Goal: Entertainment & Leisure: Consume media (video, audio)

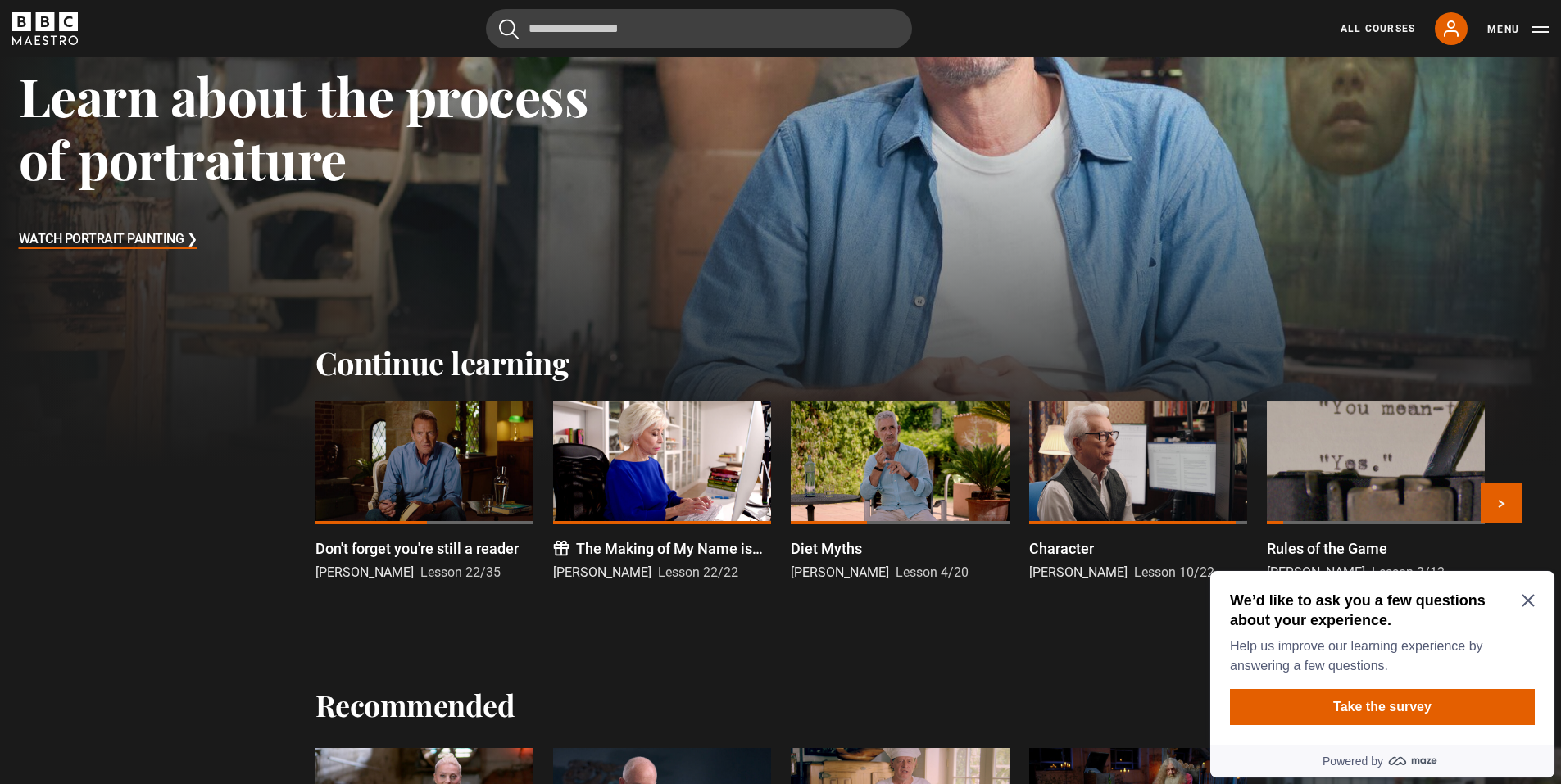
click at [457, 441] on div at bounding box center [423, 462] width 218 height 123
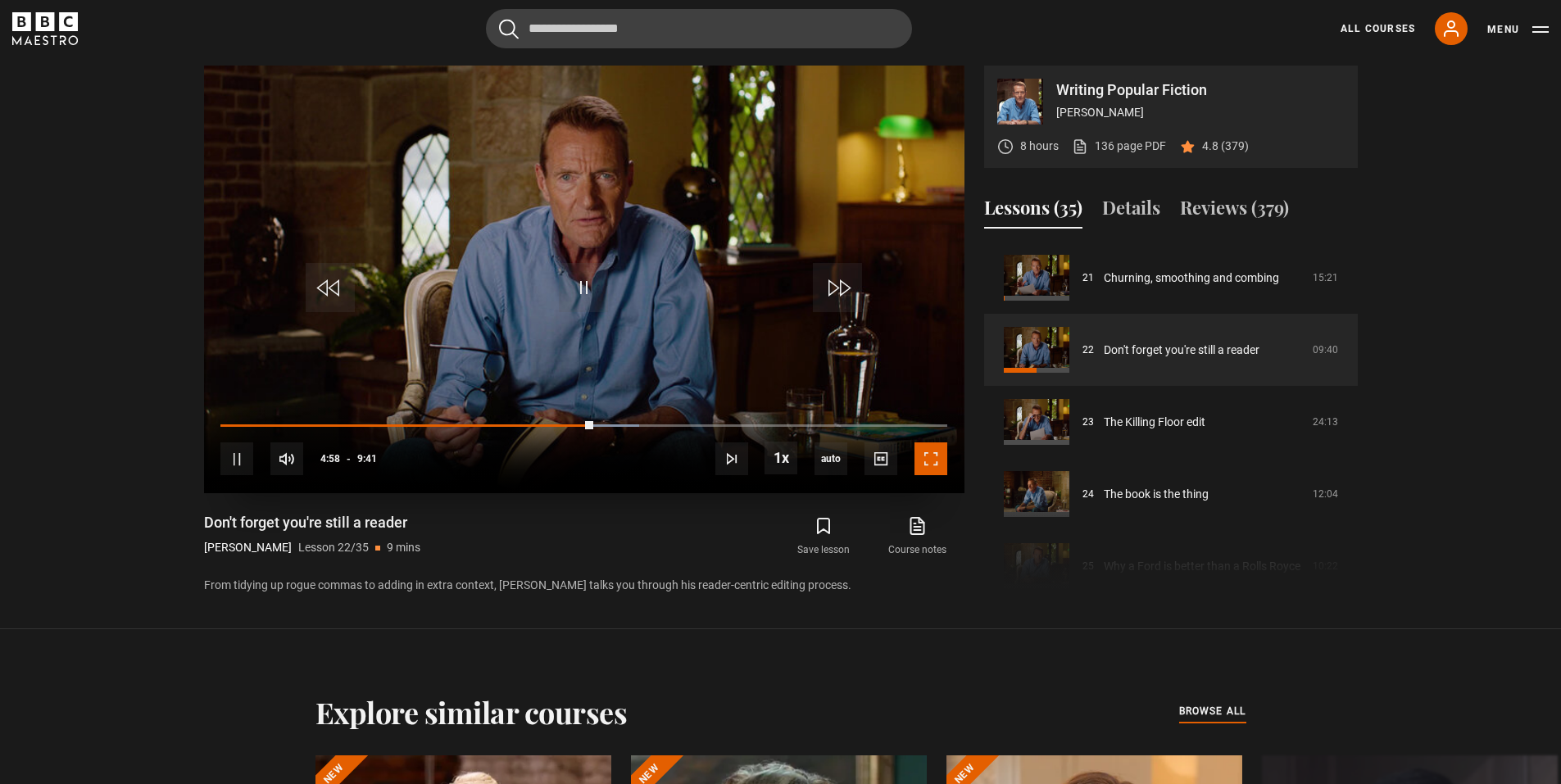
click at [938, 458] on span "Video Player" at bounding box center [930, 458] width 33 height 33
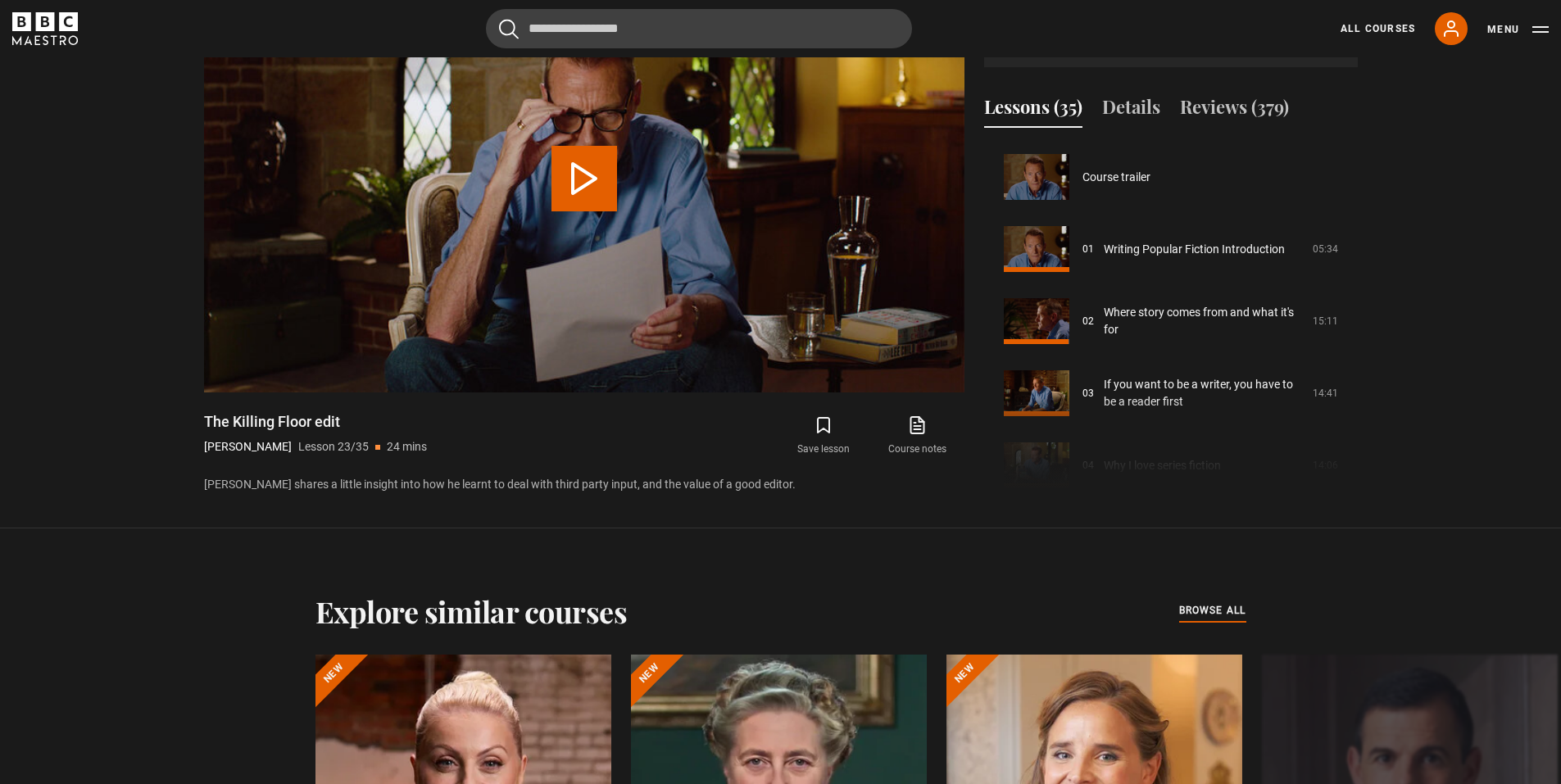
scroll to position [1586, 0]
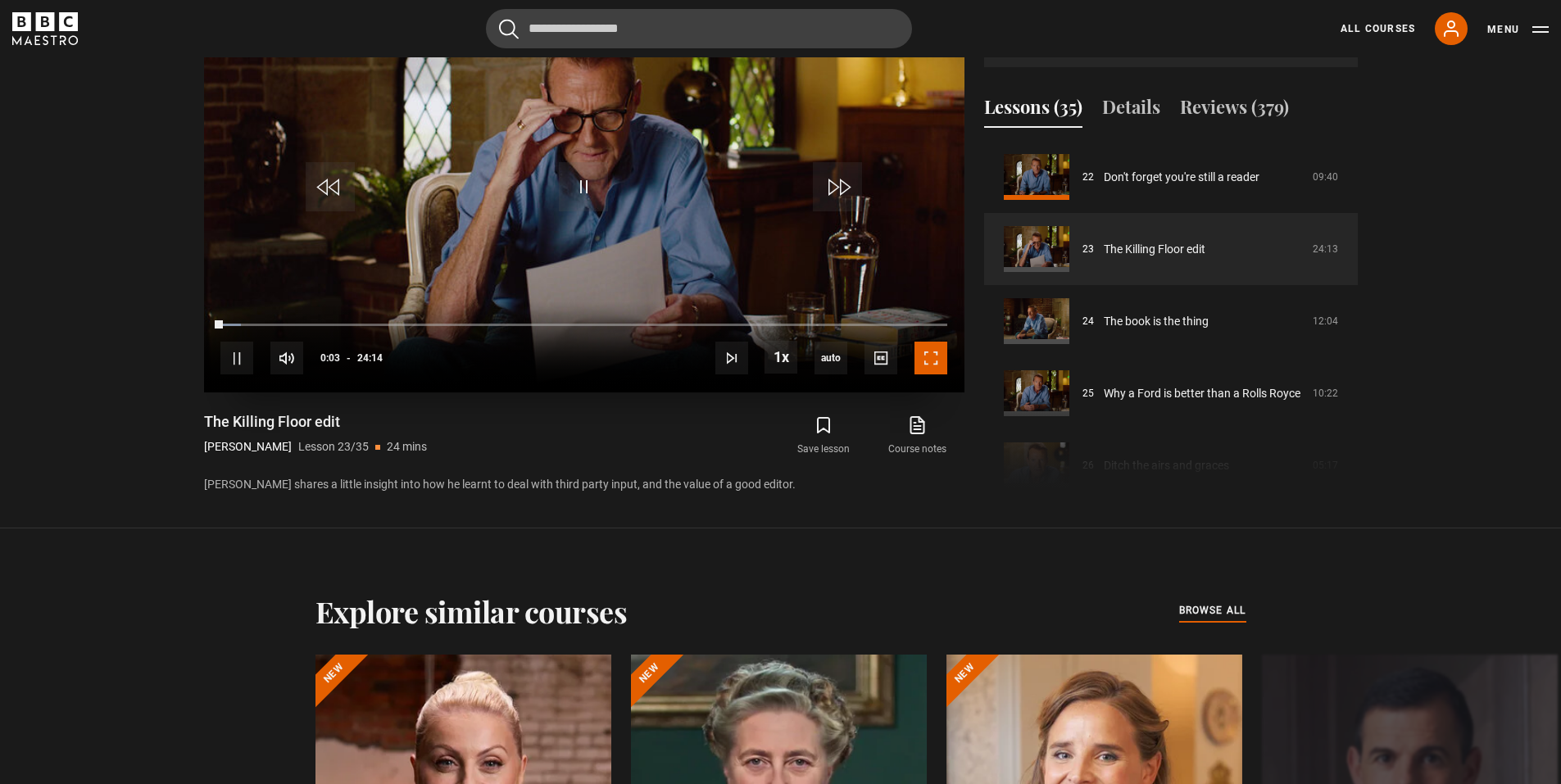
click at [925, 359] on span "Video Player" at bounding box center [930, 357] width 33 height 33
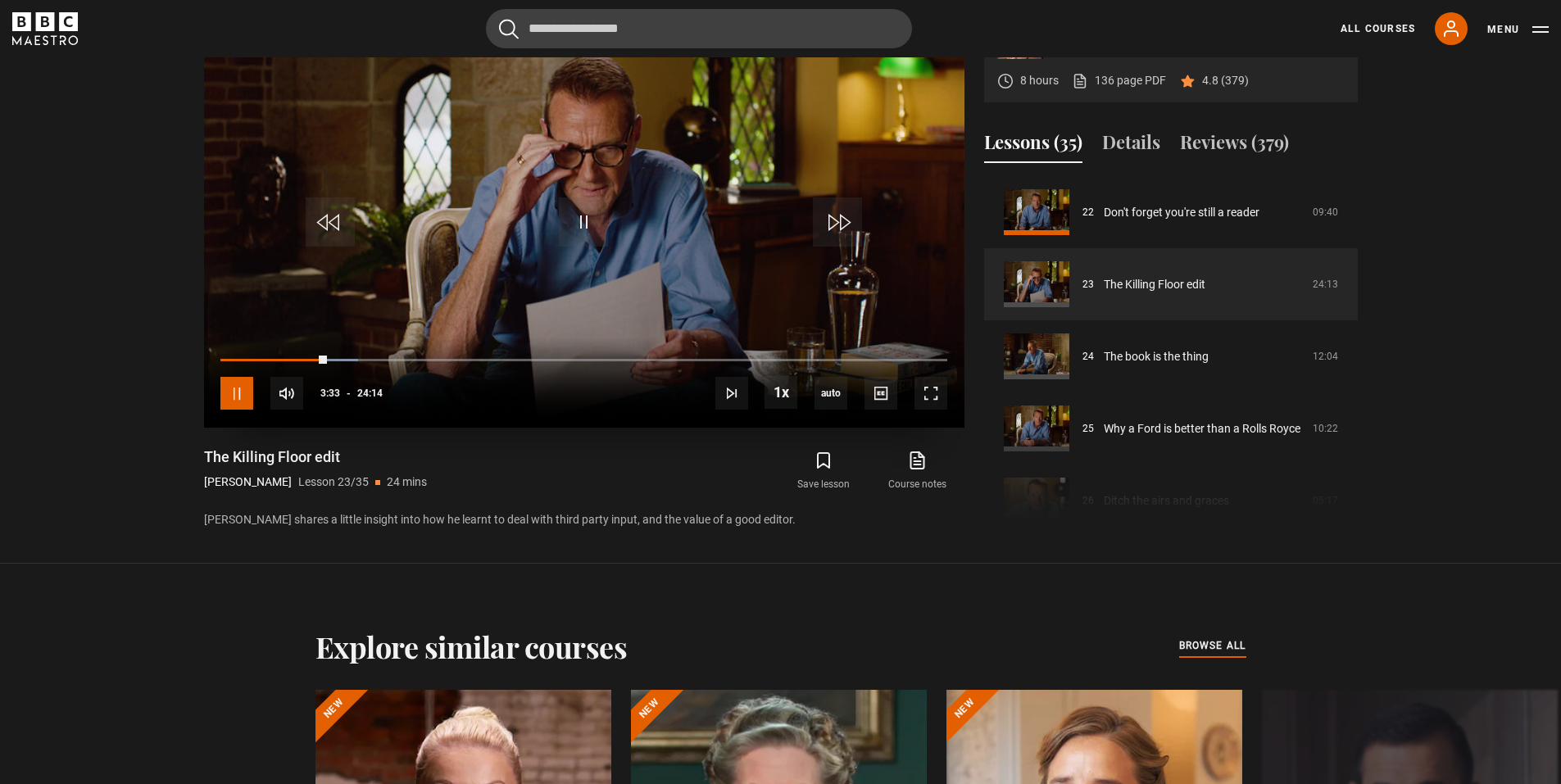
click at [230, 397] on span "Video Player" at bounding box center [236, 393] width 33 height 33
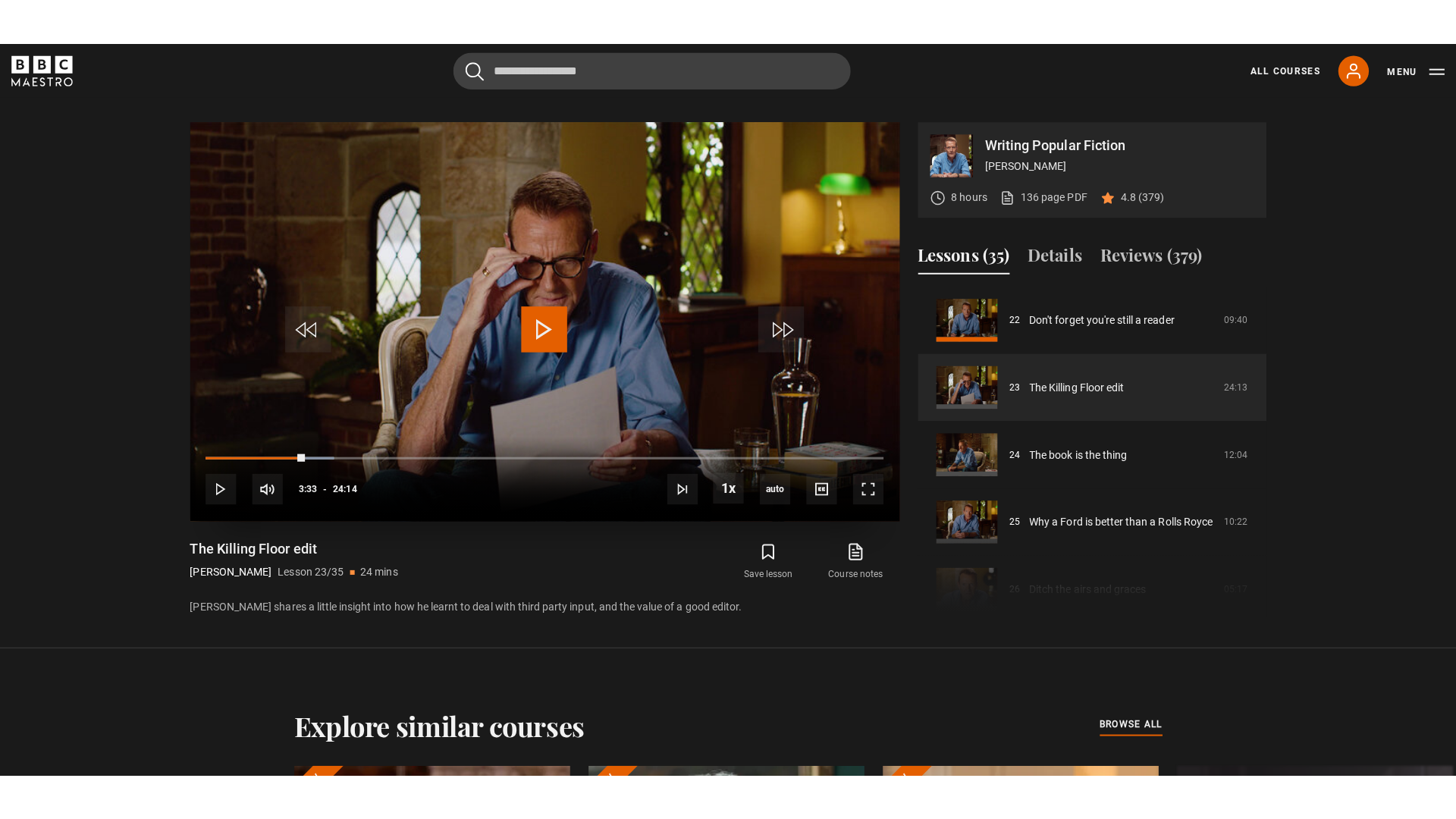
scroll to position [642, 0]
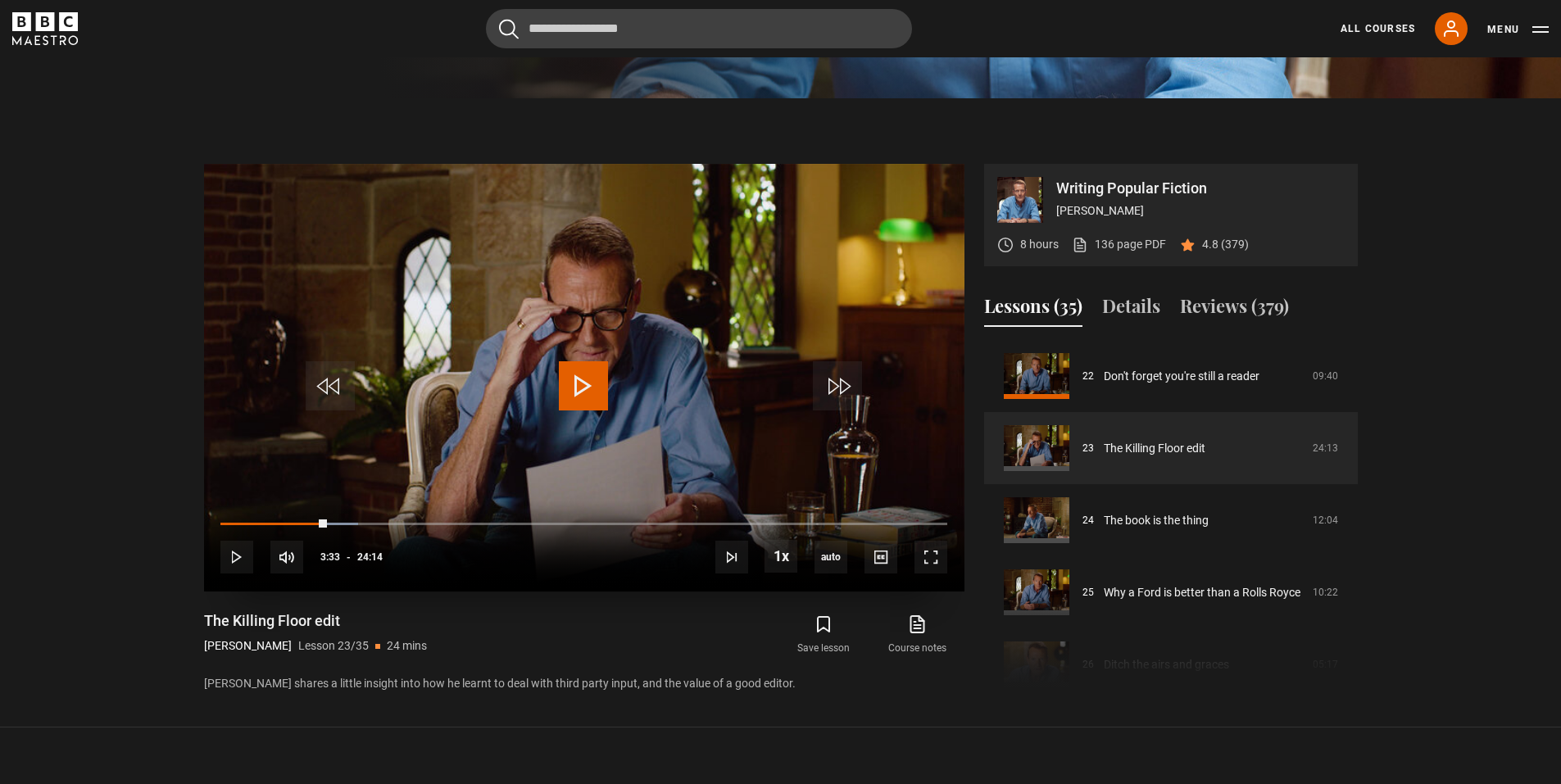
click at [584, 385] on span "Video Player" at bounding box center [584, 386] width 49 height 49
click at [922, 556] on span "Video Player" at bounding box center [930, 556] width 33 height 33
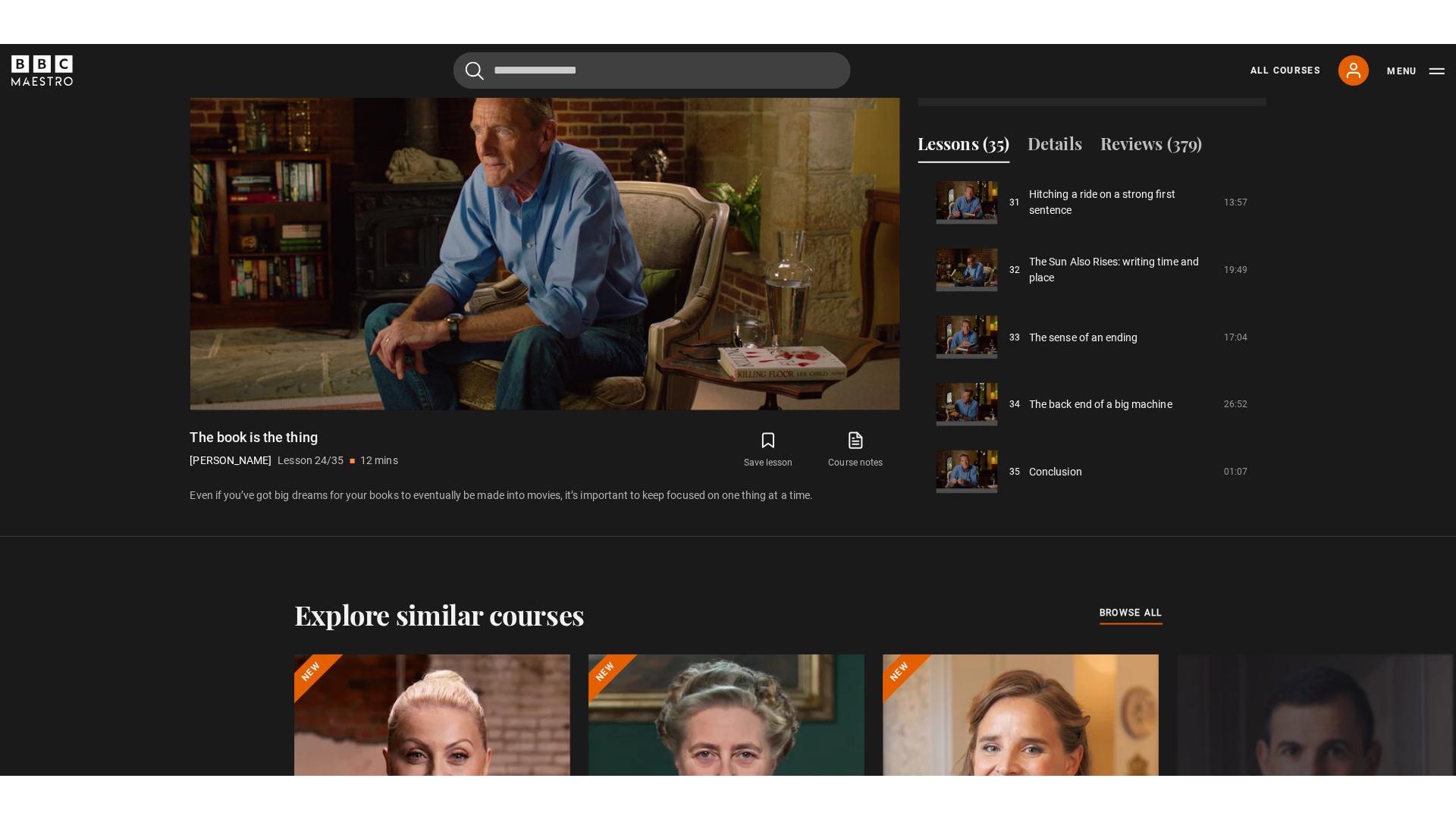
scroll to position [751, 0]
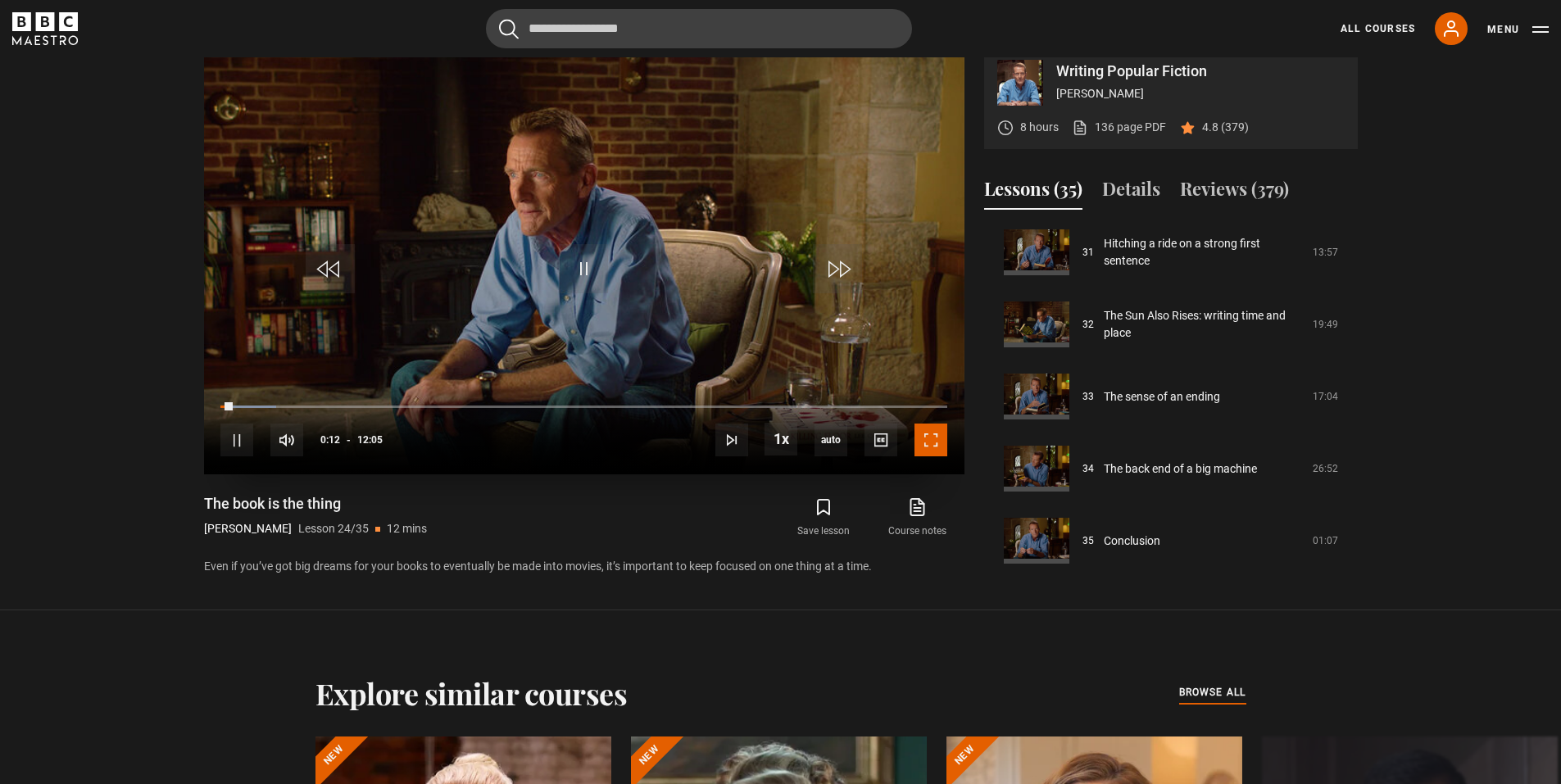
click at [931, 437] on span "Video Player" at bounding box center [930, 439] width 33 height 33
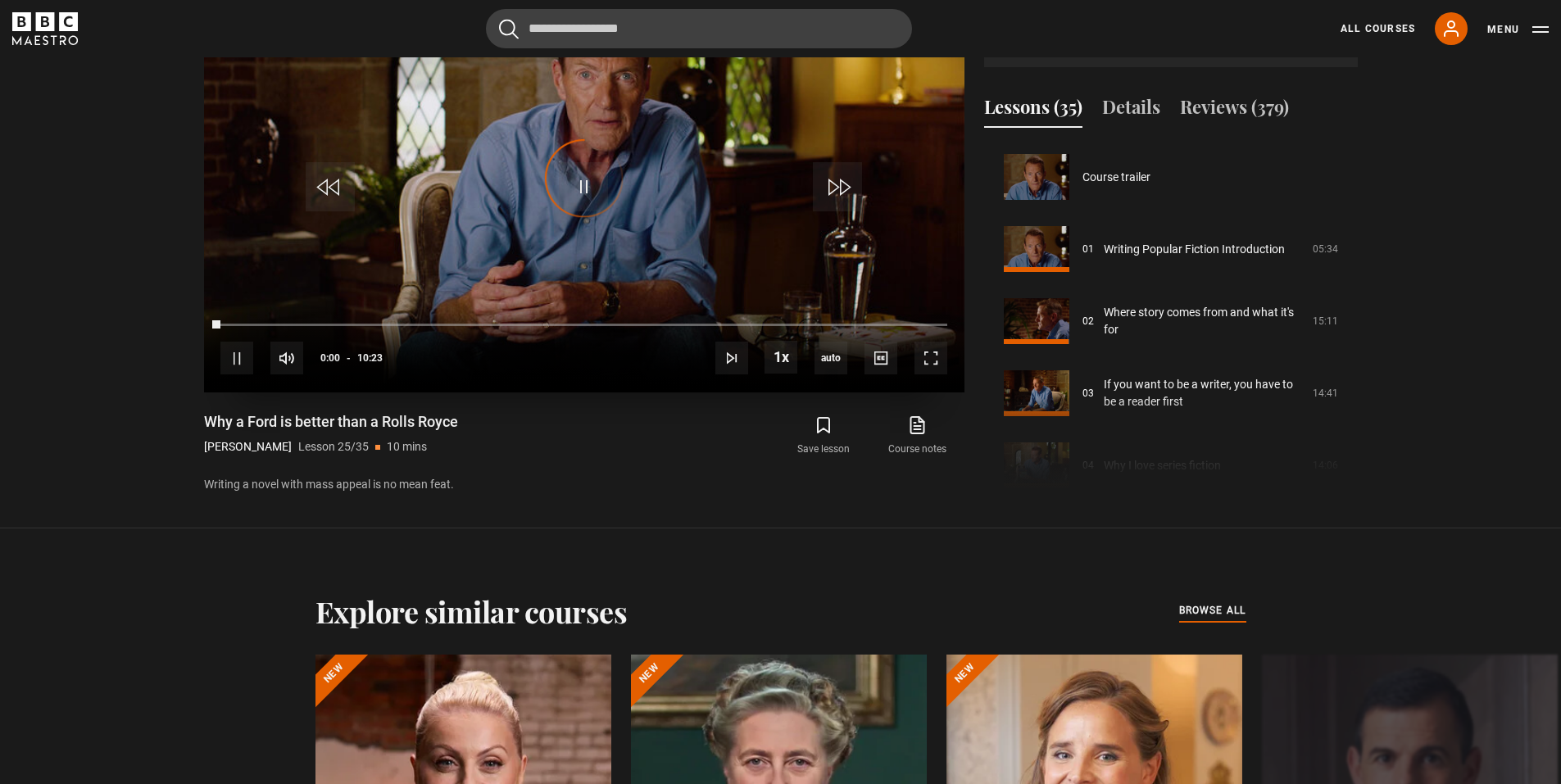
scroll to position [1730, 0]
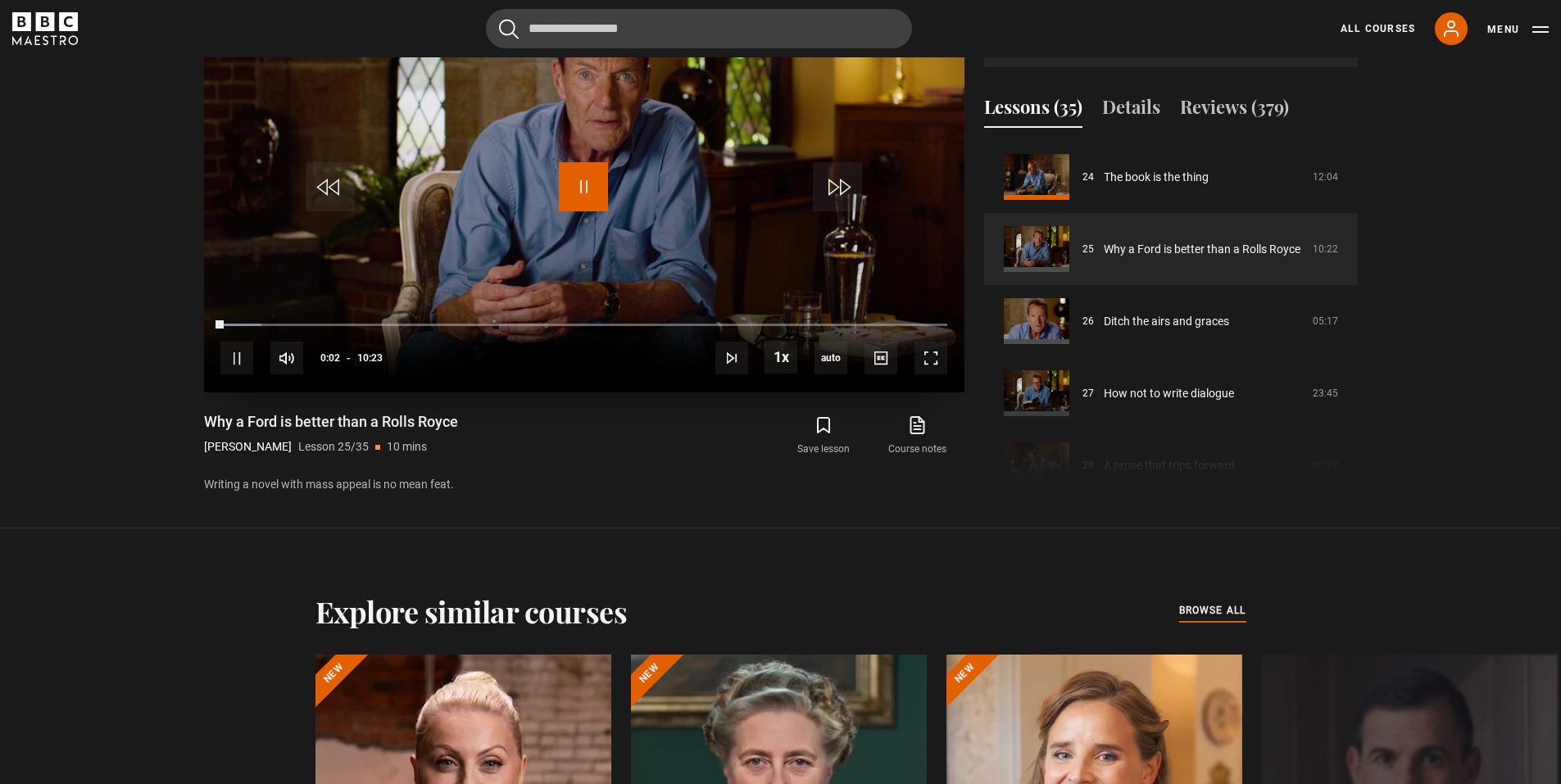
click at [587, 182] on span "Video Player" at bounding box center [584, 187] width 49 height 49
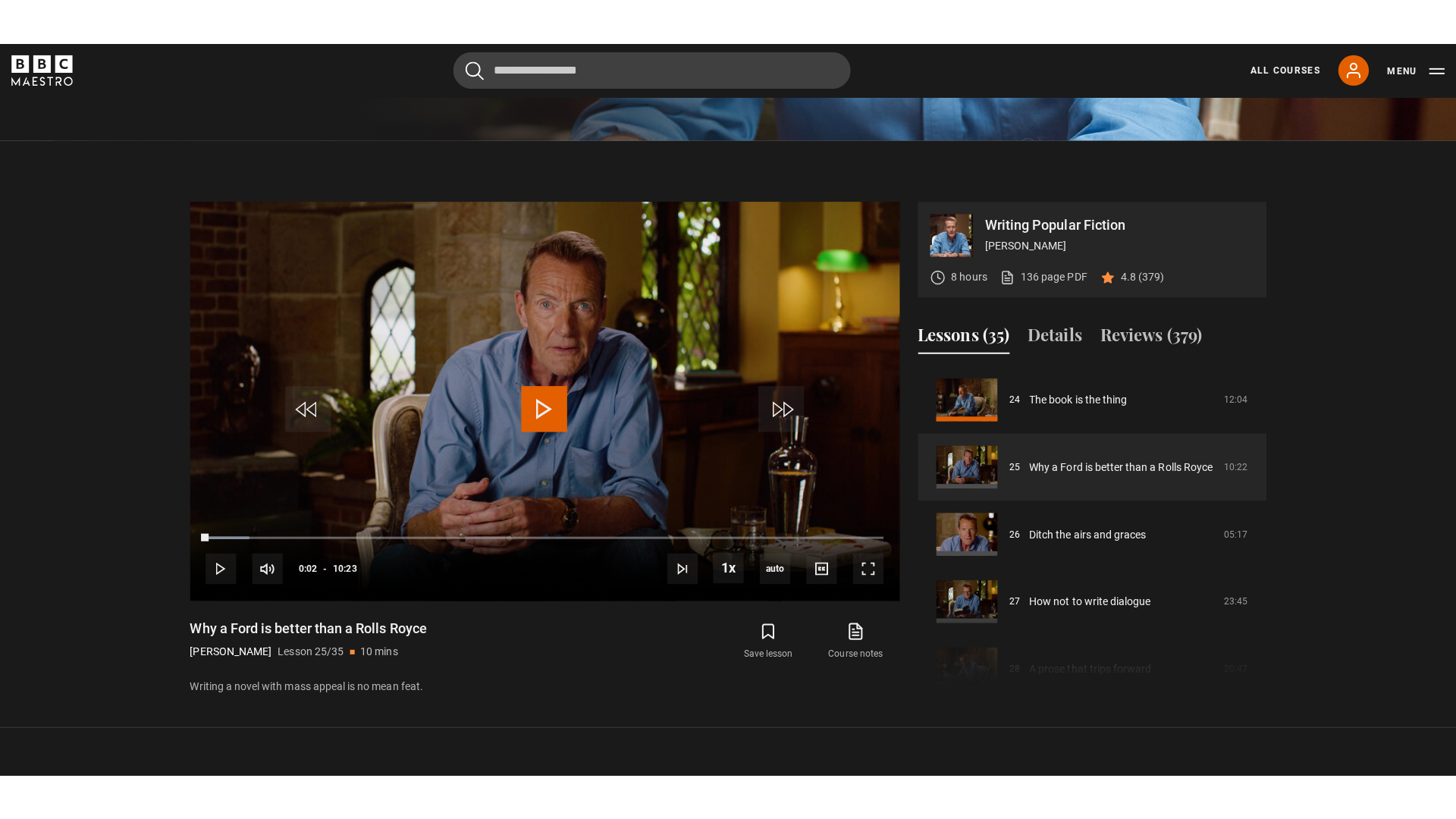
scroll to position [642, 0]
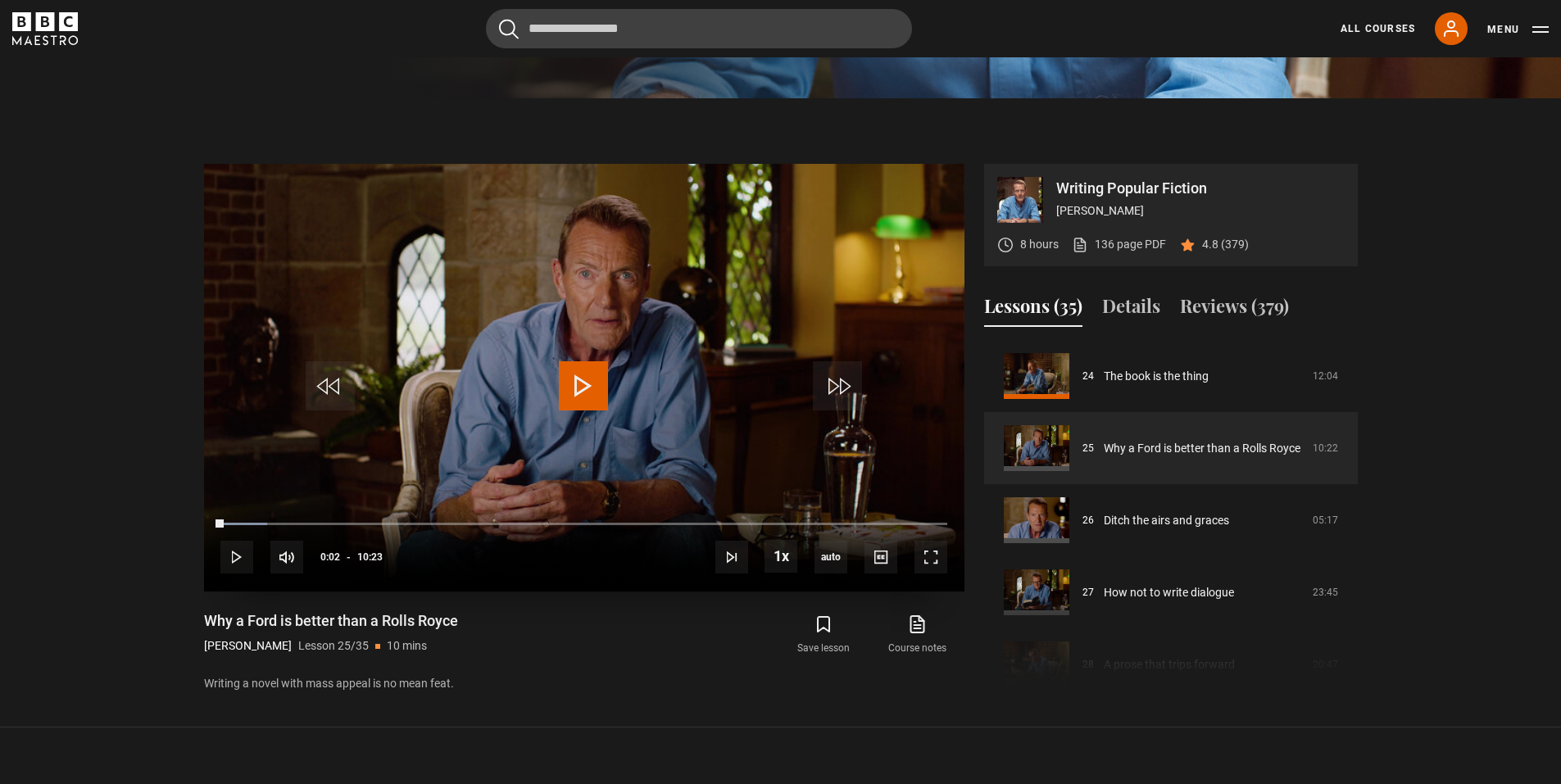
click at [587, 382] on span "Video Player" at bounding box center [584, 386] width 49 height 49
click at [933, 563] on span "Video Player" at bounding box center [930, 556] width 33 height 33
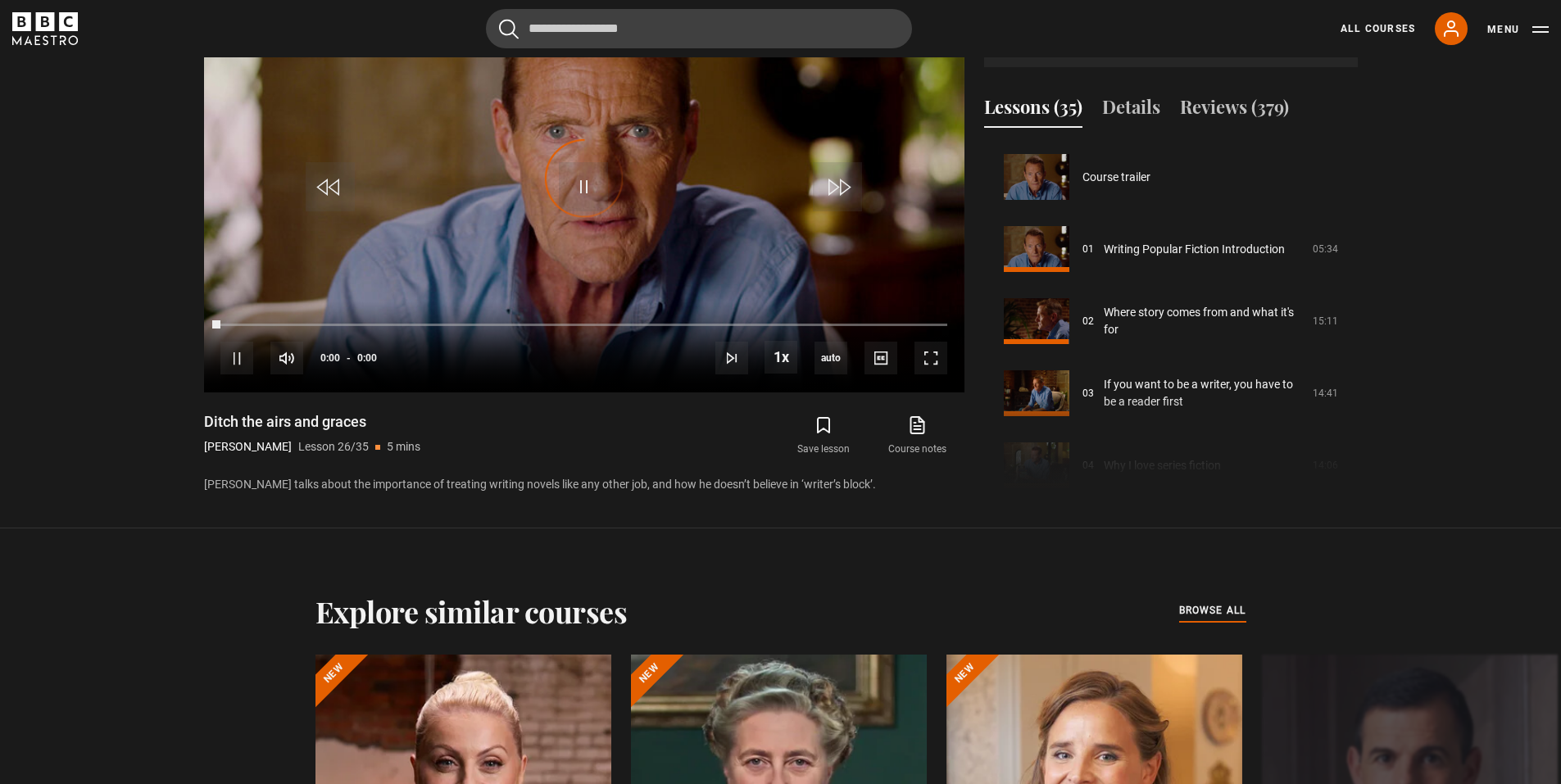
scroll to position [1802, 0]
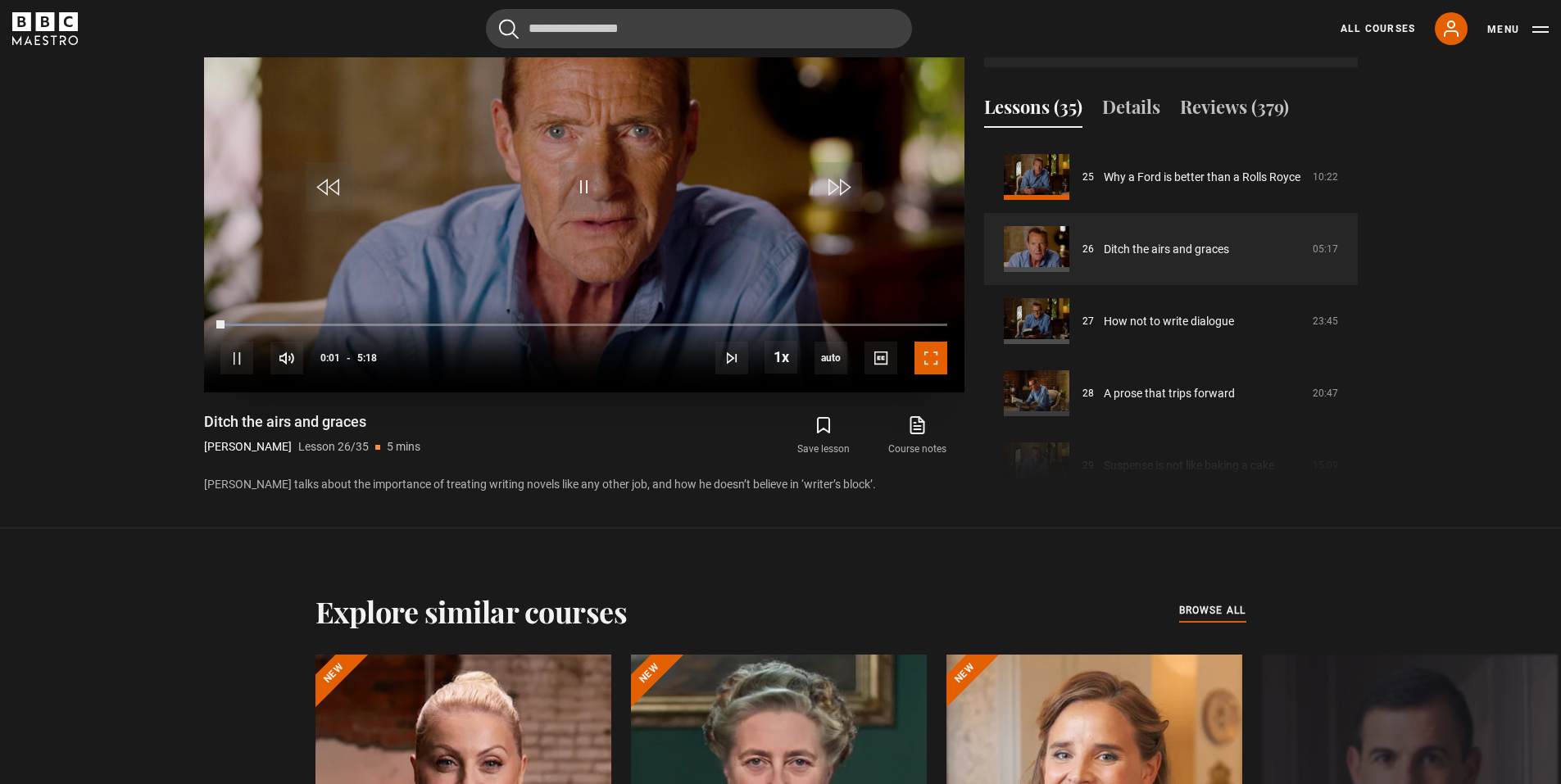
click at [943, 363] on span "Video Player" at bounding box center [930, 357] width 33 height 33
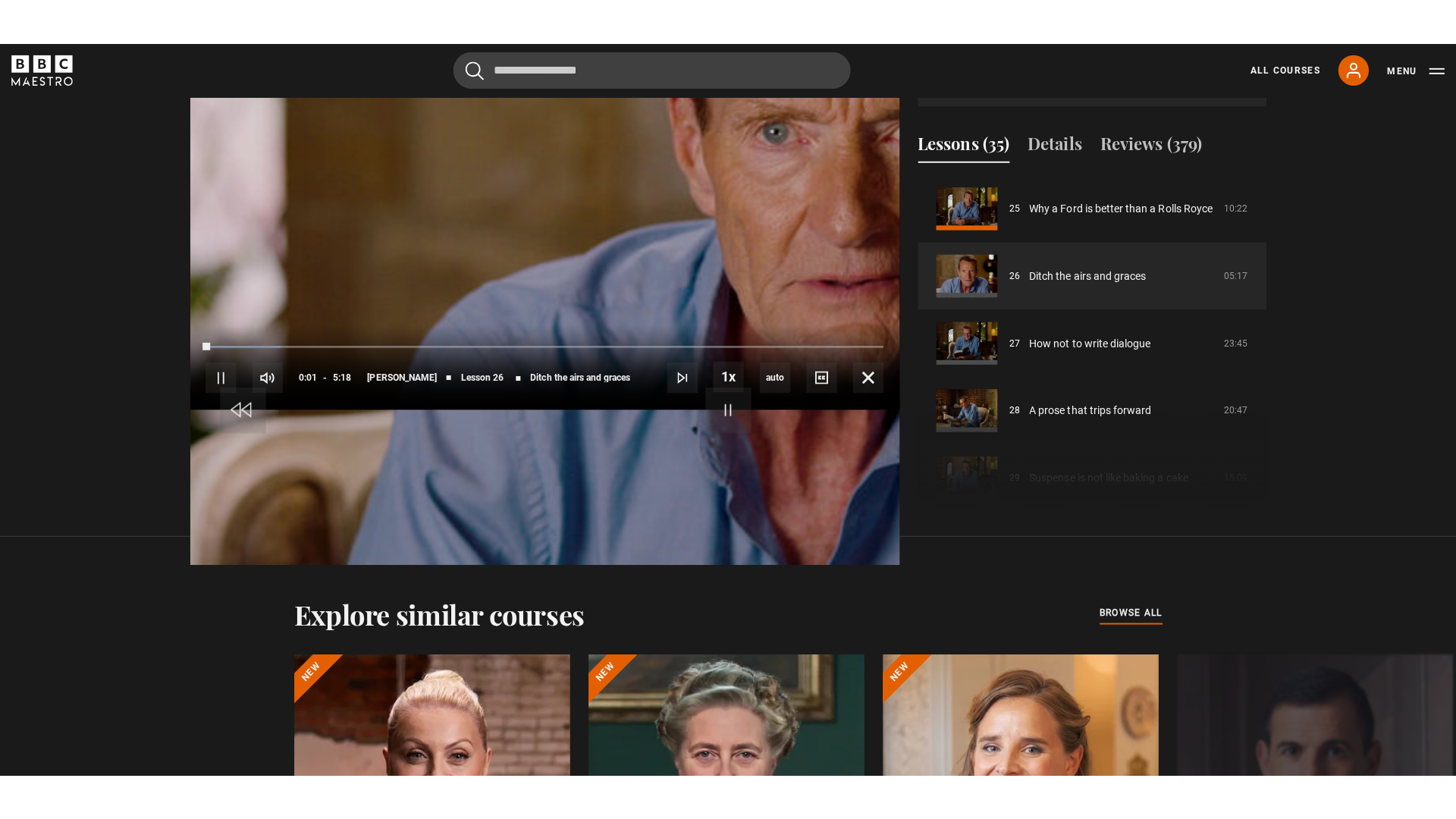
scroll to position [794, 0]
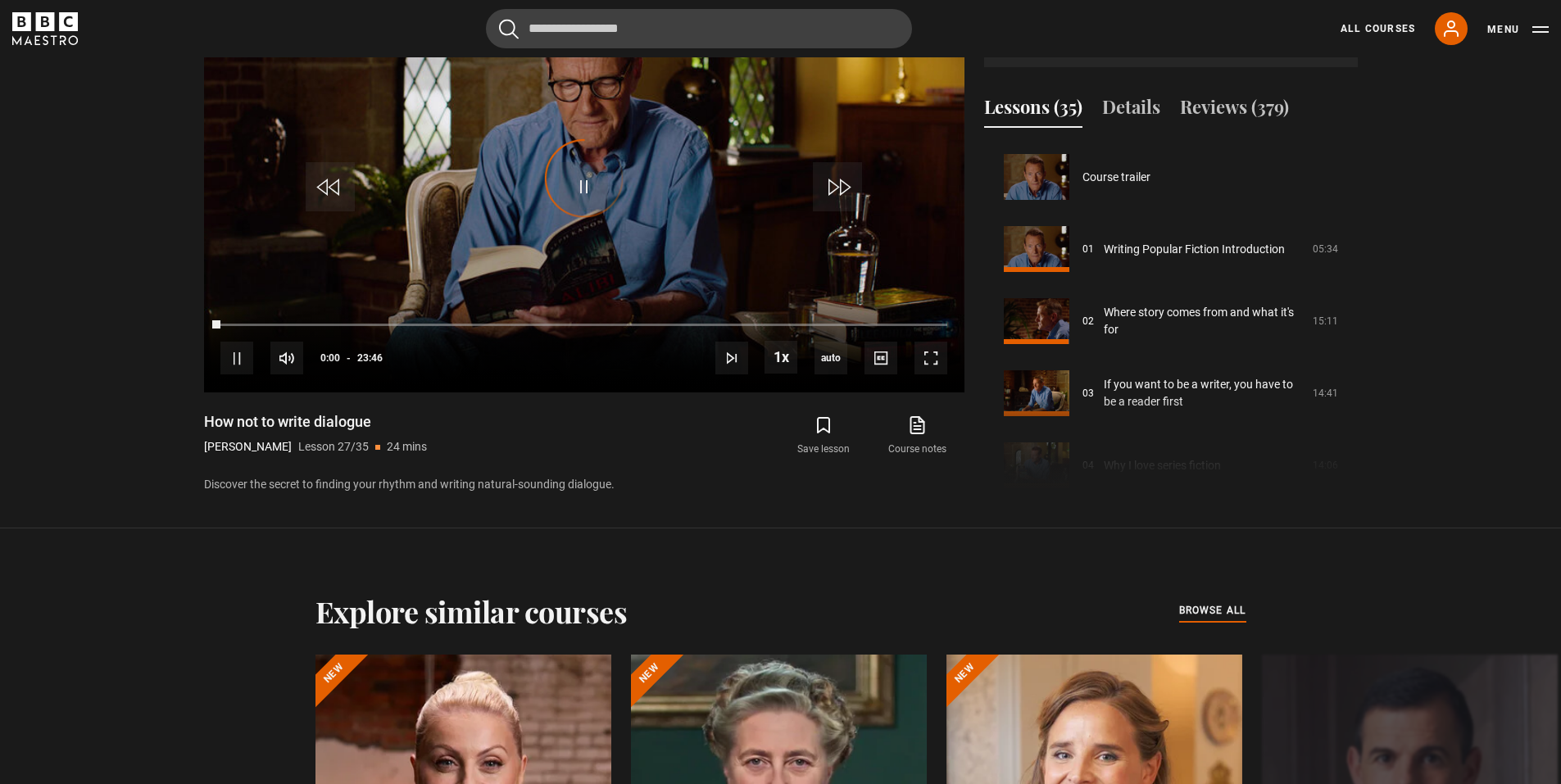
scroll to position [1874, 0]
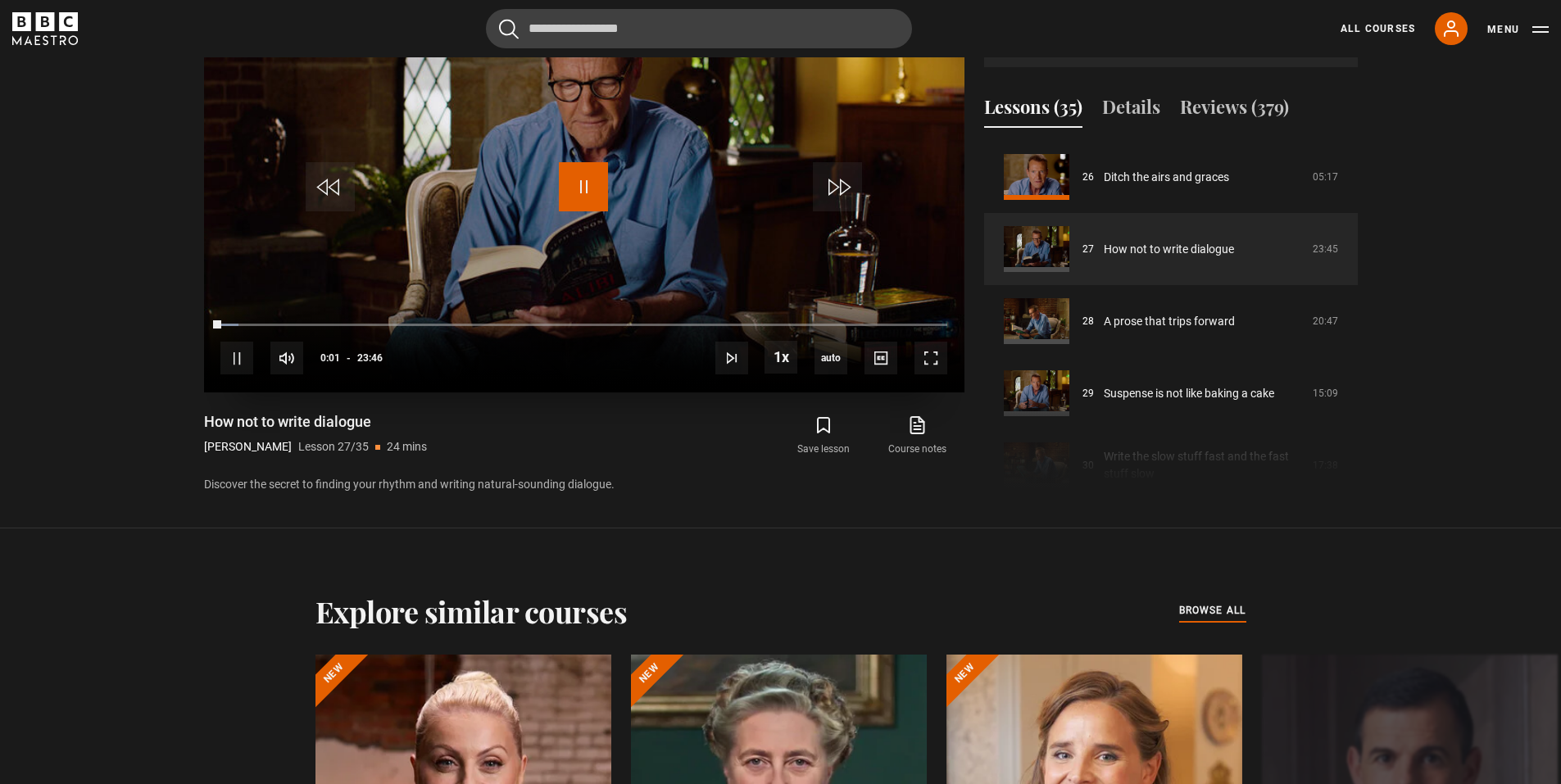
click at [595, 190] on span "Video Player" at bounding box center [584, 187] width 49 height 49
